Goal: Information Seeking & Learning: Learn about a topic

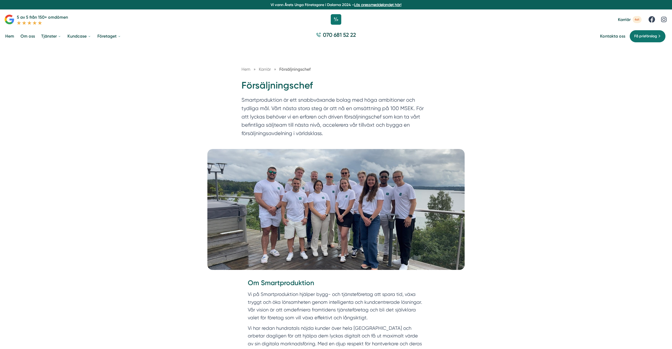
click at [627, 21] on span "Karriär" at bounding box center [624, 19] width 13 height 5
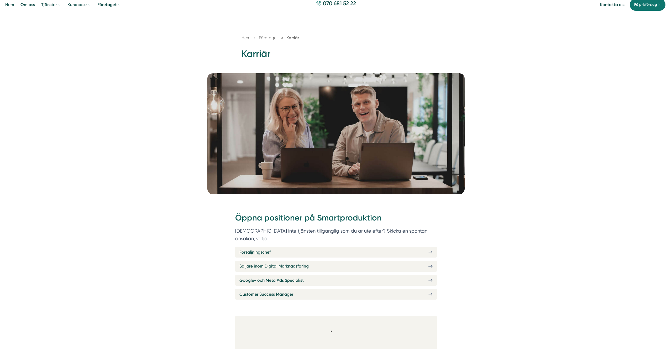
scroll to position [32, 0]
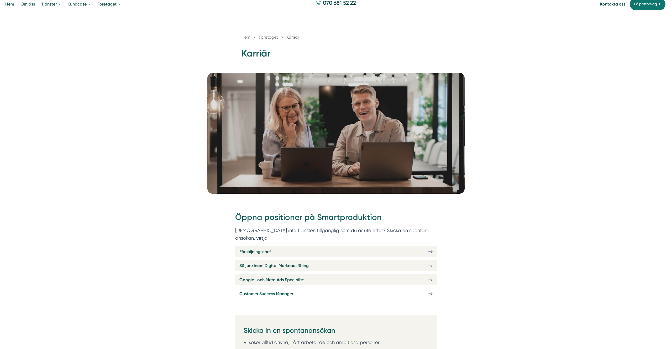
click at [261, 290] on span "Customer Success Manager" at bounding box center [267, 293] width 54 height 7
